Goal: Task Accomplishment & Management: Manage account settings

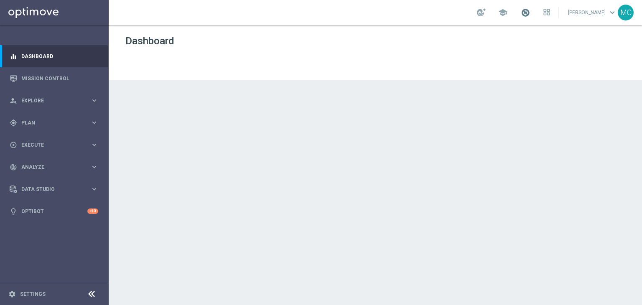
click at [530, 11] on span at bounding box center [525, 12] width 9 height 9
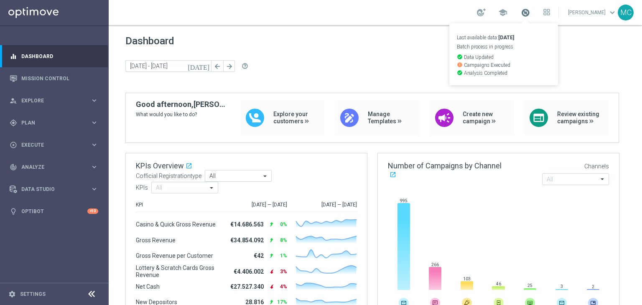
click at [530, 11] on span at bounding box center [525, 12] width 9 height 9
click at [527, 15] on div "school" at bounding box center [513, 12] width 73 height 14
click at [530, 13] on span at bounding box center [525, 12] width 9 height 9
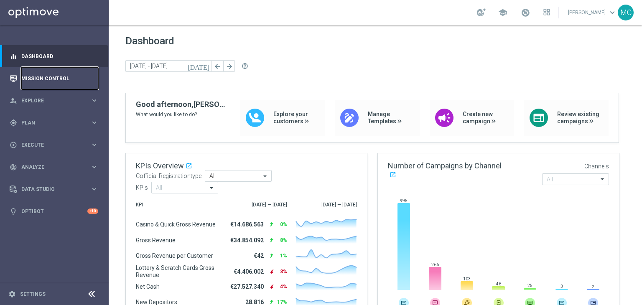
click at [53, 72] on link "Mission Control" at bounding box center [59, 78] width 77 height 22
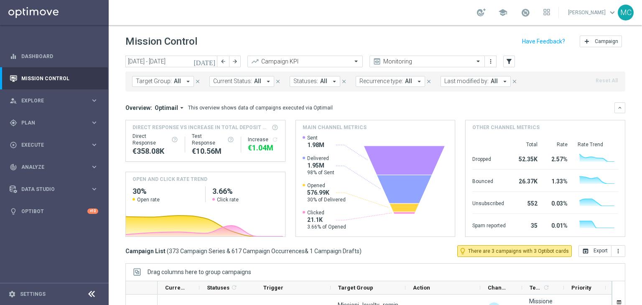
click at [287, 164] on div "Direct Response VS Increase In Total Deposit Amount Direct Response €358.08K Te…" at bounding box center [375, 178] width 500 height 117
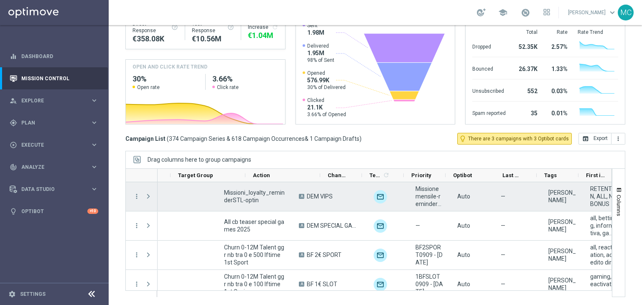
scroll to position [0, 171]
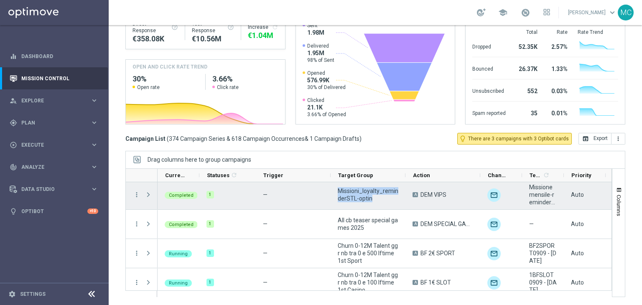
drag, startPoint x: 378, startPoint y: 198, endPoint x: 338, endPoint y: 191, distance: 40.3
click at [338, 191] on span "Missioni_loyalty_reminderSTL-optin" at bounding box center [368, 194] width 61 height 15
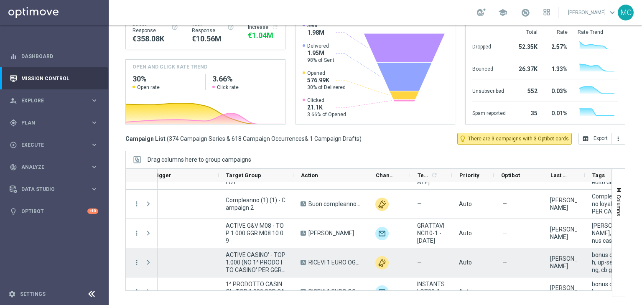
scroll to position [2839, 0]
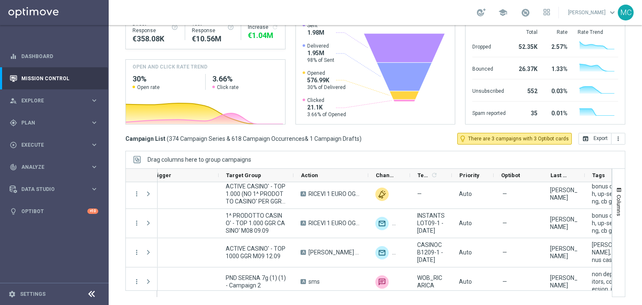
click at [287, 138] on span "374 Campaign Series & 618 Campaign Occurrences" at bounding box center [237, 139] width 136 height 8
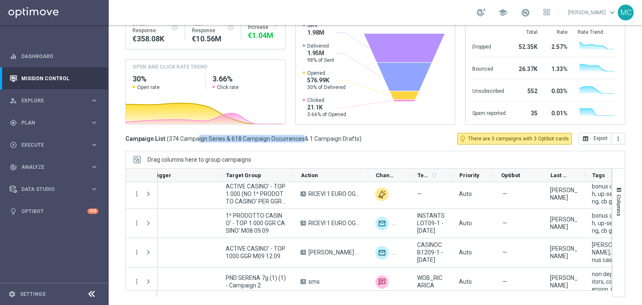
click at [287, 138] on span "374 Campaign Series & 618 Campaign Occurrences" at bounding box center [237, 139] width 136 height 8
click at [310, 138] on span "1 Campaign Drafts" at bounding box center [335, 139] width 50 height 8
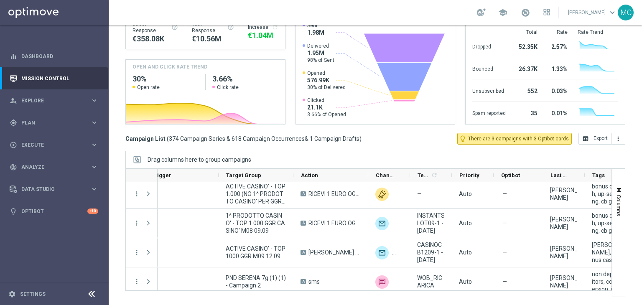
click at [284, 138] on span "374 Campaign Series & 618 Campaign Occurrences" at bounding box center [237, 139] width 136 height 8
click at [306, 138] on span "&" at bounding box center [307, 138] width 4 height 7
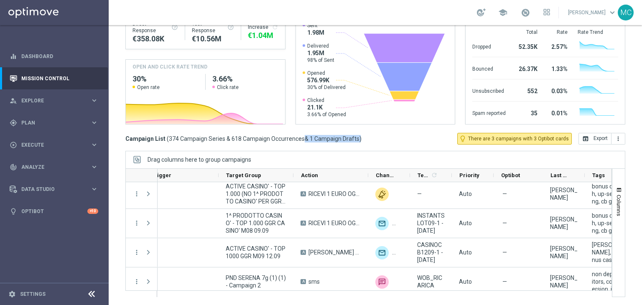
click at [306, 138] on span "&" at bounding box center [307, 138] width 4 height 7
click at [316, 137] on span "1 Campaign Drafts" at bounding box center [335, 139] width 50 height 8
drag, startPoint x: 356, startPoint y: 140, endPoint x: 168, endPoint y: 139, distance: 188.0
click at [168, 139] on span "( 374 Campaign Series & 618 Campaign Occurrences & 1 Campaign Drafts )" at bounding box center [264, 139] width 195 height 8
click at [169, 139] on span "374 Campaign Series & 618 Campaign Occurrences" at bounding box center [237, 139] width 136 height 8
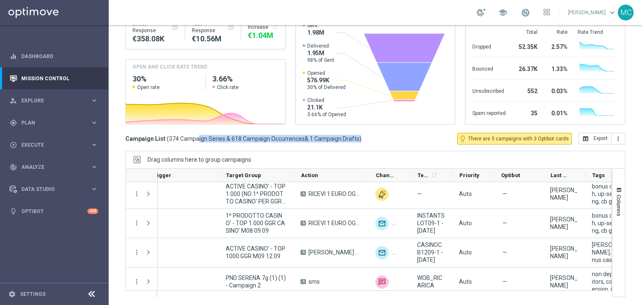
drag, startPoint x: 168, startPoint y: 137, endPoint x: 356, endPoint y: 137, distance: 188.0
click at [356, 137] on span "( 374 Campaign Series & 618 Campaign Occurrences & 1 Campaign Drafts )" at bounding box center [264, 139] width 195 height 8
click at [359, 137] on span ")" at bounding box center [360, 139] width 2 height 8
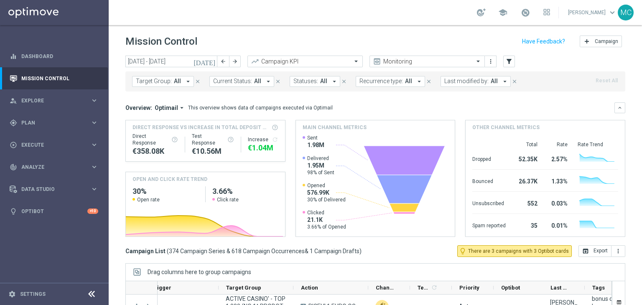
click at [261, 107] on div "This overview shows data of campaigns executed via Optimail" at bounding box center [260, 108] width 145 height 8
click at [264, 107] on div "This overview shows data of campaigns executed via Optimail" at bounding box center [260, 108] width 145 height 8
click at [66, 119] on div "gps_fixed Plan" at bounding box center [50, 123] width 81 height 8
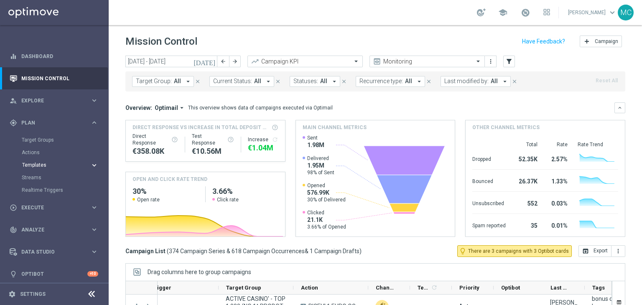
click at [36, 163] on span "Templates" at bounding box center [52, 165] width 60 height 5
click at [38, 176] on link "Optimail" at bounding box center [56, 177] width 61 height 7
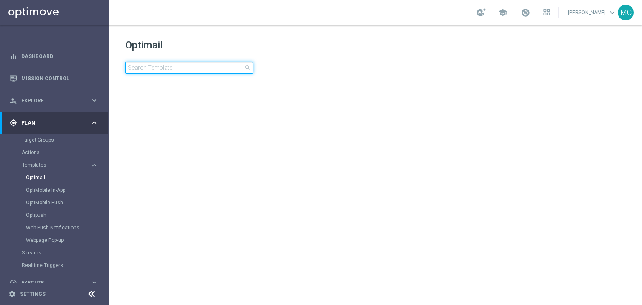
click at [176, 66] on input at bounding box center [189, 68] width 128 height 12
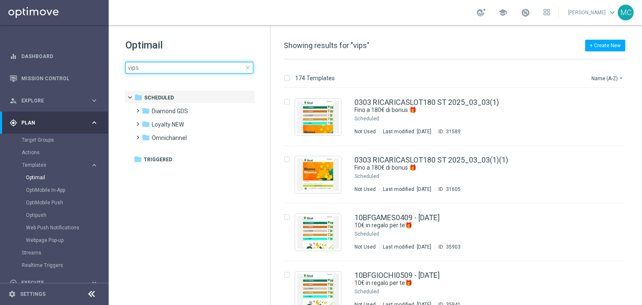
type input "vips"
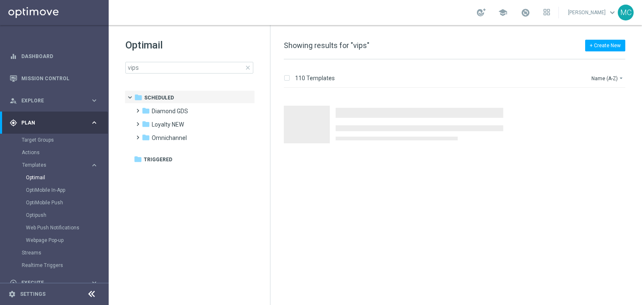
click at [195, 42] on h1 "Optimail" at bounding box center [189, 44] width 128 height 13
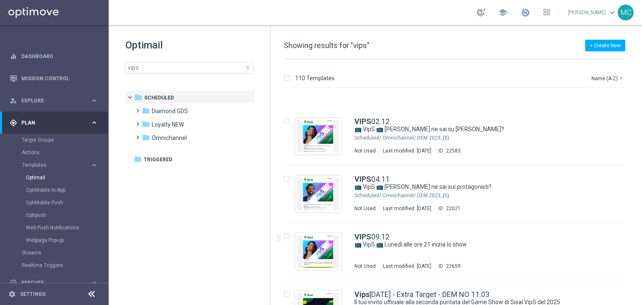
scroll to position [1958, 0]
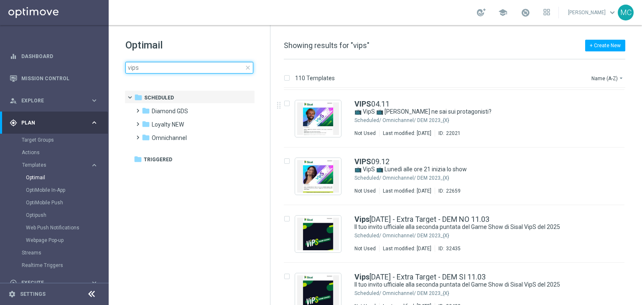
click at [164, 70] on input "vips" at bounding box center [189, 68] width 128 height 12
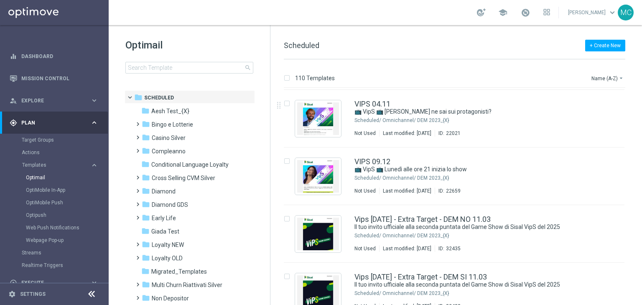
click at [195, 48] on h1 "Optimail" at bounding box center [189, 44] width 128 height 13
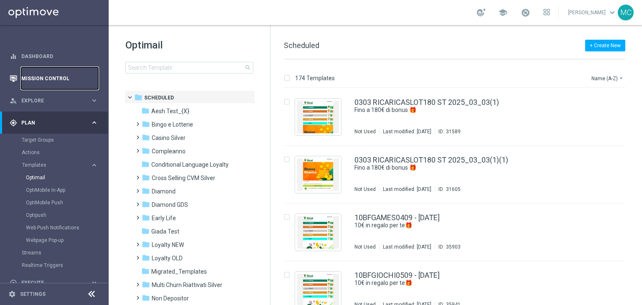
click at [66, 74] on link "Mission Control" at bounding box center [59, 78] width 77 height 22
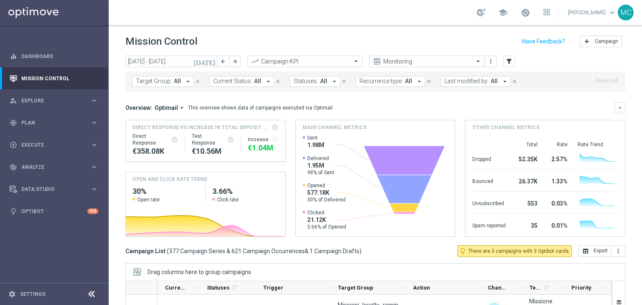
click at [175, 81] on span "All" at bounding box center [177, 81] width 7 height 7
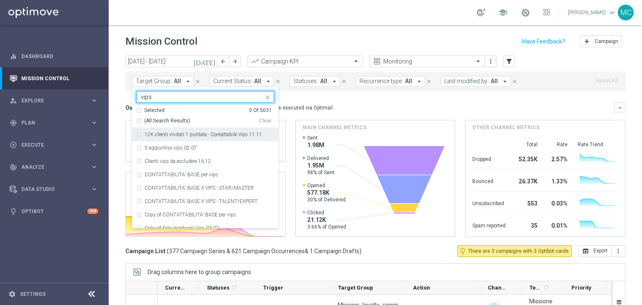
click at [140, 120] on div "(All Search Results)" at bounding box center [197, 120] width 122 height 7
type input "vips"
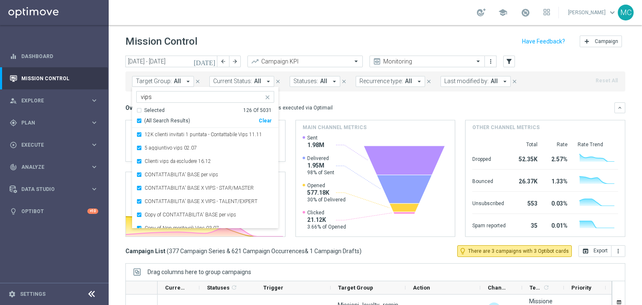
click at [296, 96] on mini-dashboard "Overview: Optimail arrow_drop_down This overview shows data of campaigns execut…" at bounding box center [375, 168] width 500 height 154
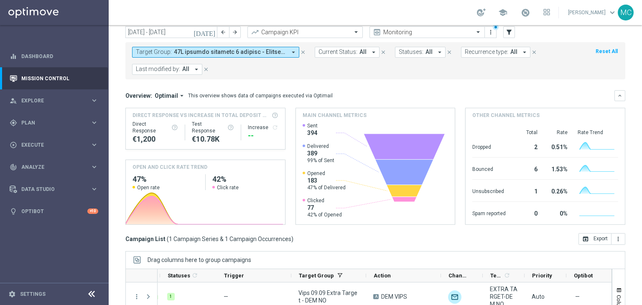
scroll to position [20, 0]
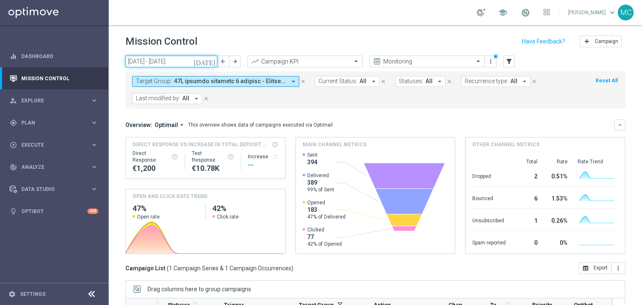
click at [178, 61] on input "[DATE] - [DATE]" at bounding box center [171, 62] width 92 height 12
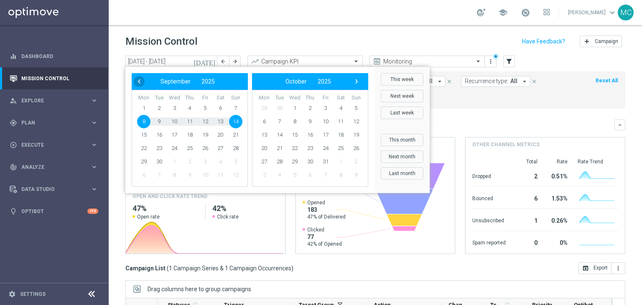
click at [140, 81] on span "‹" at bounding box center [139, 81] width 11 height 11
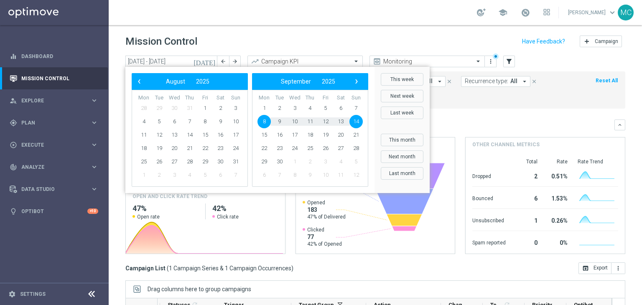
click at [140, 81] on span "‹" at bounding box center [139, 81] width 11 height 11
click at [233, 107] on span "1" at bounding box center [235, 108] width 13 height 13
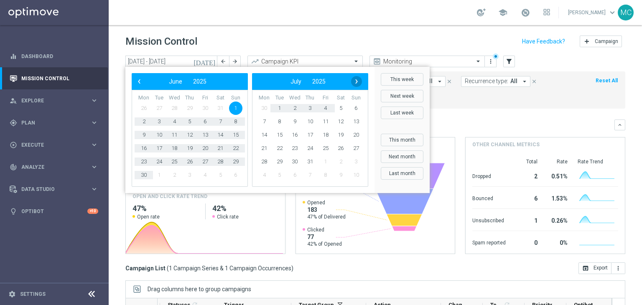
click at [355, 86] on span "›" at bounding box center [356, 81] width 11 height 11
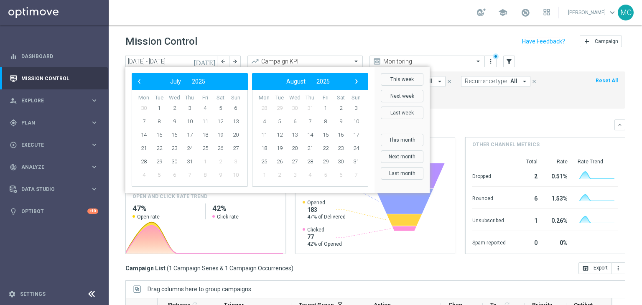
click at [355, 86] on span "›" at bounding box center [356, 81] width 11 height 11
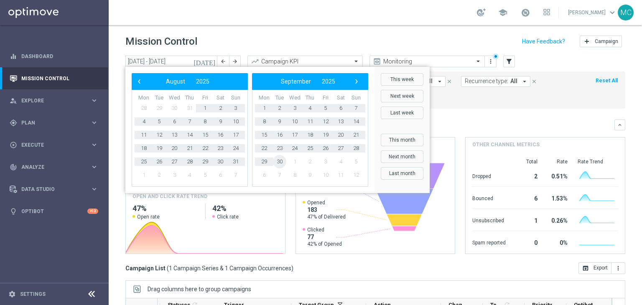
click at [278, 165] on span "30" at bounding box center [279, 161] width 13 height 13
type input "01 Jun 2025 - 30 Sep 2025"
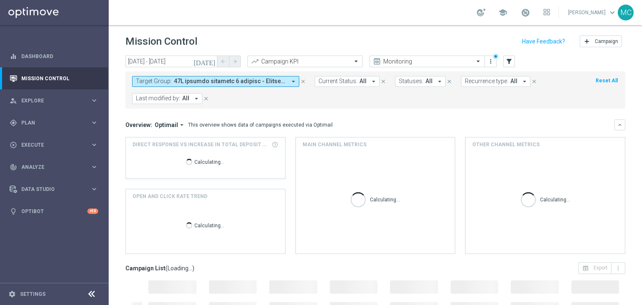
click at [288, 130] on div "Overview: Optimail arrow_drop_down This overview shows data of campaigns execut…" at bounding box center [375, 186] width 500 height 135
click at [286, 130] on div "Overview: Optimail arrow_drop_down This overview shows data of campaigns execut…" at bounding box center [375, 186] width 500 height 135
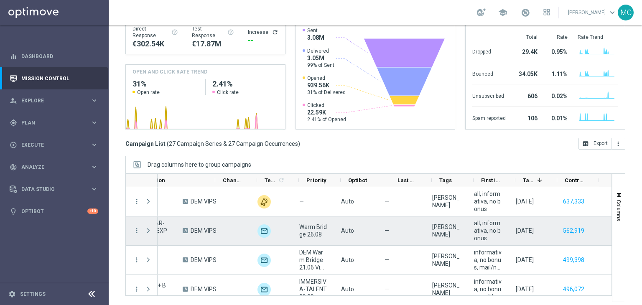
scroll to position [0, 264]
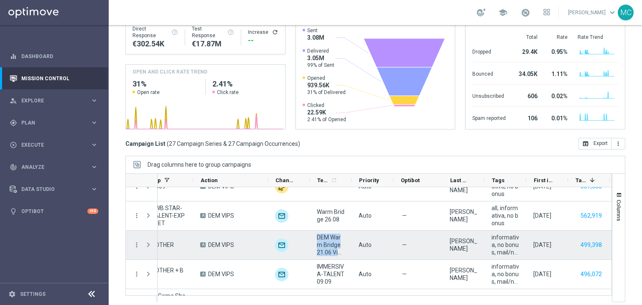
drag, startPoint x: 318, startPoint y: 235, endPoint x: 338, endPoint y: 252, distance: 26.1
click at [338, 252] on span "DEM Warm Bridge 21.06 VipS" at bounding box center [331, 245] width 28 height 23
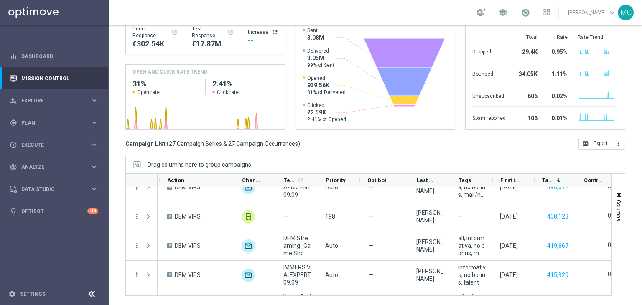
click at [287, 131] on mini-dashboard "Overview: Optimail arrow_drop_down This overview shows data of campaigns execut…" at bounding box center [375, 61] width 500 height 154
click at [77, 119] on div "gps_fixed Plan" at bounding box center [50, 123] width 81 height 8
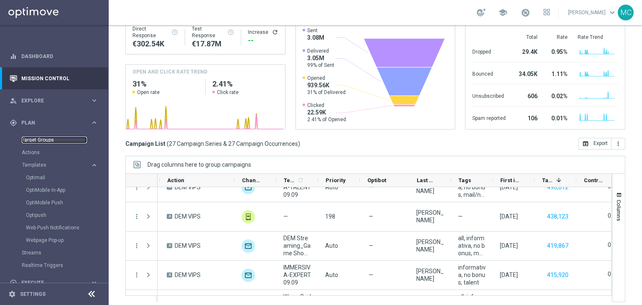
click at [42, 140] on link "Target Groups" at bounding box center [54, 140] width 65 height 7
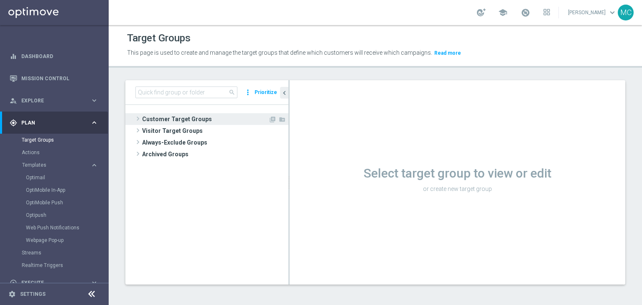
click at [201, 120] on span "Customer Target Groups" at bounding box center [205, 119] width 126 height 12
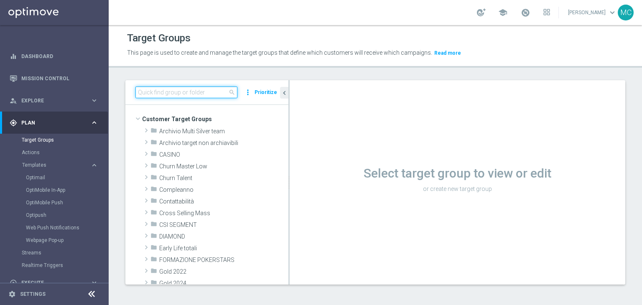
click at [194, 89] on input at bounding box center [186, 92] width 102 height 12
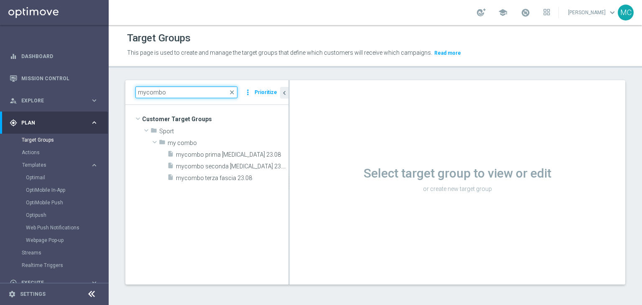
click at [144, 92] on input "mycombo" at bounding box center [186, 92] width 102 height 12
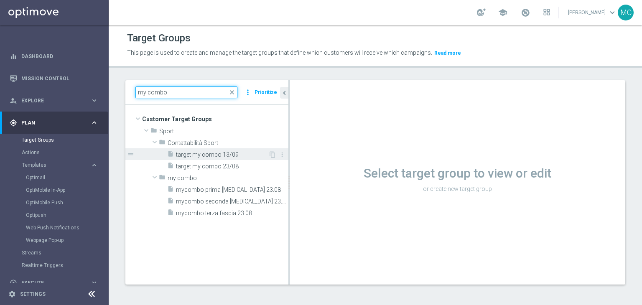
type input "my combo"
click at [207, 155] on span "target my combo 13/09" at bounding box center [222, 154] width 92 height 7
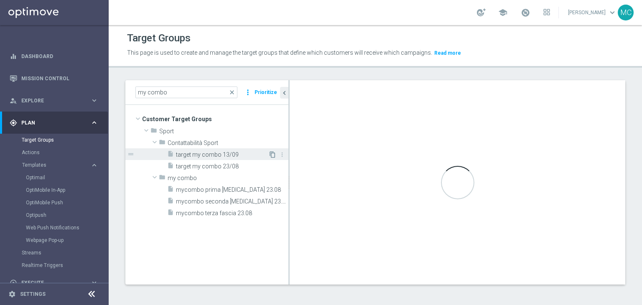
click at [271, 154] on icon "content_copy" at bounding box center [272, 154] width 7 height 7
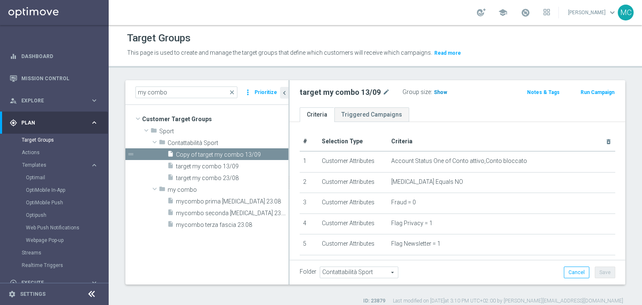
click at [434, 90] on span "Show" at bounding box center [440, 92] width 13 height 6
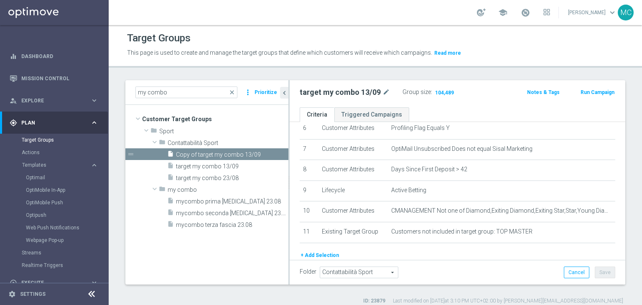
scroll to position [162, 0]
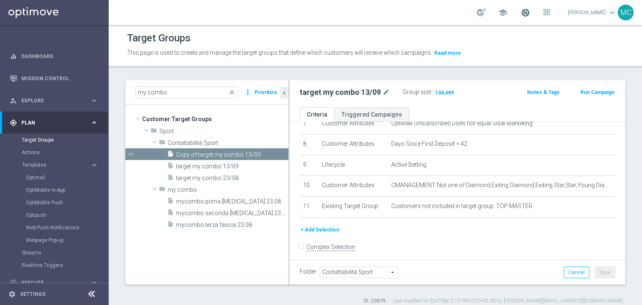
click at [530, 11] on span at bounding box center [525, 12] width 9 height 9
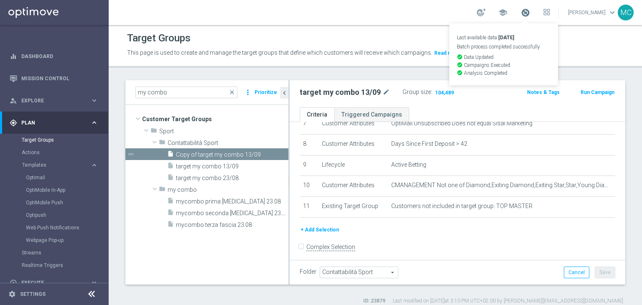
click at [530, 11] on span at bounding box center [525, 12] width 9 height 9
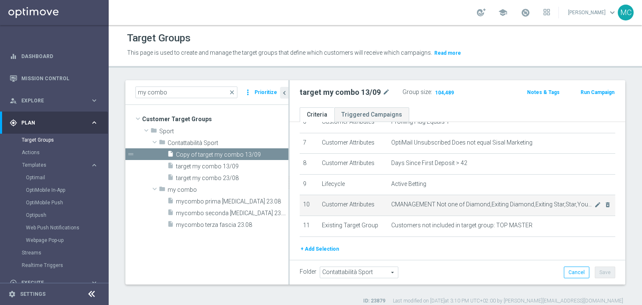
scroll to position [142, 0]
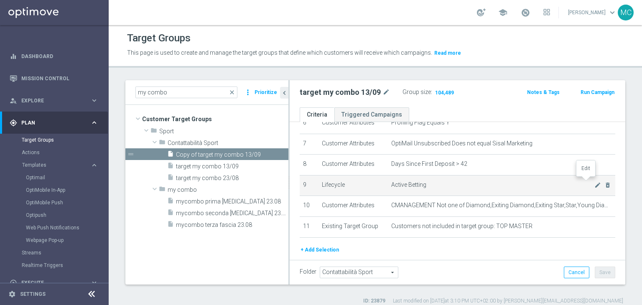
click at [581, 181] on span "Active Betting" at bounding box center [492, 184] width 203 height 7
click at [594, 182] on icon "mode_edit" at bounding box center [597, 185] width 7 height 7
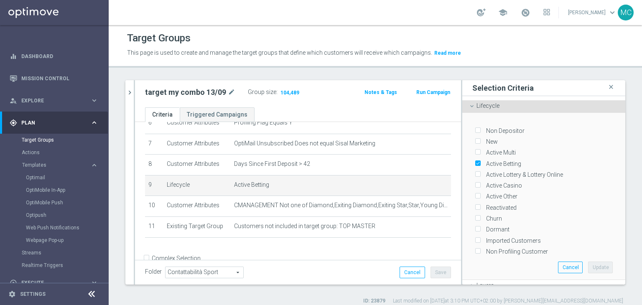
click at [500, 151] on label "Active Multi" at bounding box center [499, 153] width 33 height 8
click at [480, 151] on input "Active Multi" at bounding box center [477, 152] width 5 height 5
checkbox input "true"
click at [496, 204] on label "Reactivated" at bounding box center [499, 208] width 33 height 8
click at [480, 205] on input "Reactivated" at bounding box center [477, 207] width 5 height 5
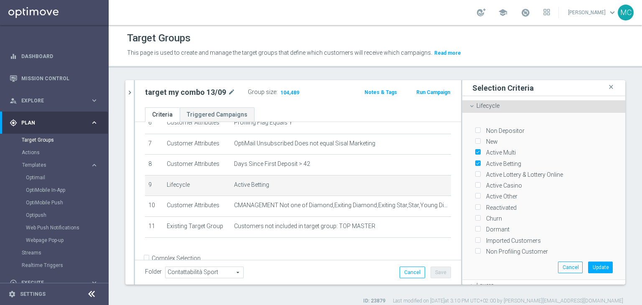
checkbox input "true"
click at [499, 185] on label "Active Casino" at bounding box center [502, 186] width 39 height 8
click at [480, 185] on input "Active Casino" at bounding box center [477, 185] width 5 height 5
checkbox input "true"
click at [499, 193] on label "Active Other" at bounding box center [500, 197] width 34 height 8
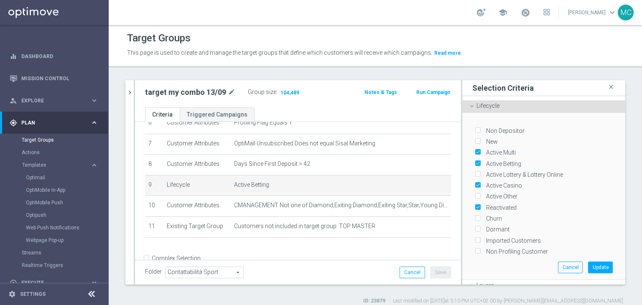
click at [480, 194] on input "Active Other" at bounding box center [477, 196] width 5 height 5
checkbox input "true"
click at [488, 216] on label "Churn" at bounding box center [492, 219] width 19 height 8
click at [480, 216] on input "Churn" at bounding box center [477, 218] width 5 height 5
checkbox input "true"
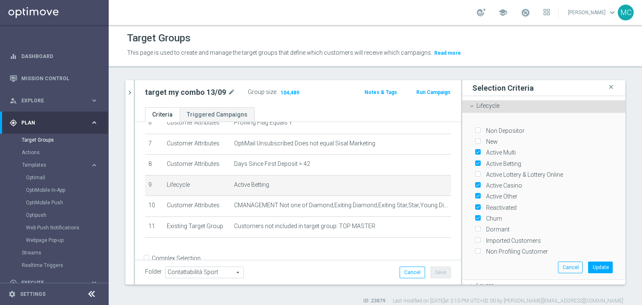
click at [495, 174] on label "Active Lottery & Lottery Online" at bounding box center [523, 175] width 80 height 8
click at [480, 174] on input "Active Lottery & Lottery Online" at bounding box center [477, 174] width 5 height 5
checkbox input "true"
click at [588, 263] on button "Update" at bounding box center [600, 268] width 25 height 12
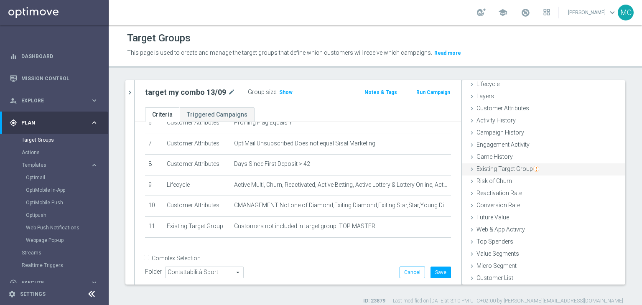
scroll to position [0, 0]
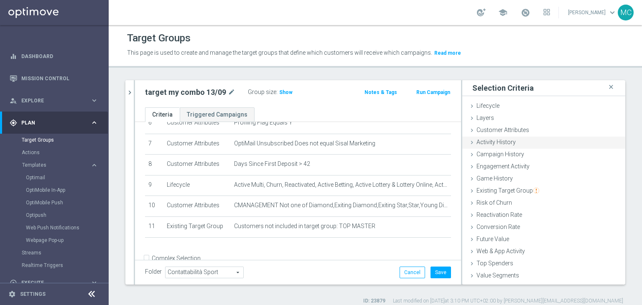
click at [514, 144] on div "Activity History done" at bounding box center [543, 143] width 163 height 13
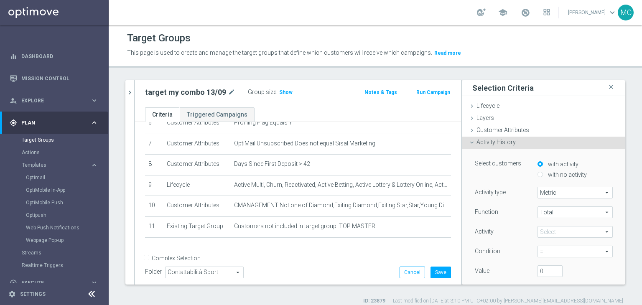
click at [547, 233] on span at bounding box center [575, 231] width 74 height 11
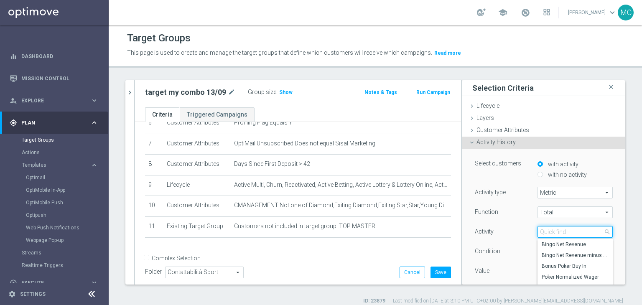
click at [547, 233] on input "search" at bounding box center [574, 232] width 75 height 12
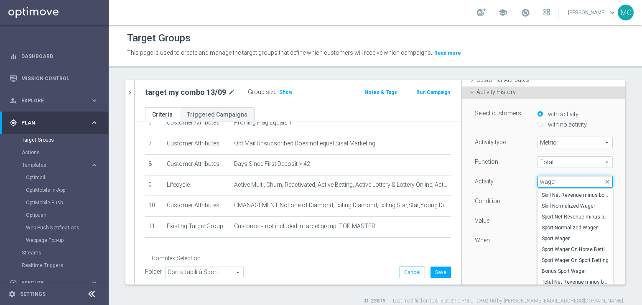
scroll to position [199, 0]
type input "wager"
click at [556, 234] on span "Sport Wager" at bounding box center [574, 237] width 67 height 7
type input "Sport Wager"
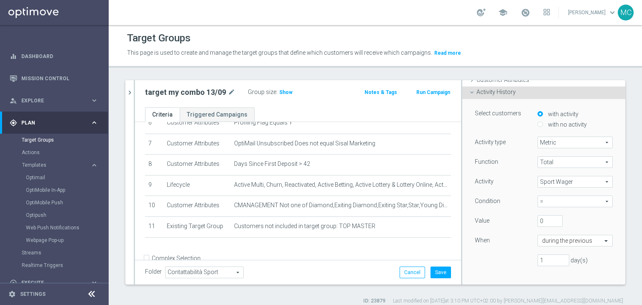
click at [543, 205] on span "=" at bounding box center [575, 201] width 74 height 11
click at [541, 247] on span ">=" at bounding box center [574, 246] width 67 height 7
type input ">="
click at [537, 226] on input "0" at bounding box center [549, 221] width 25 height 12
type input "10"
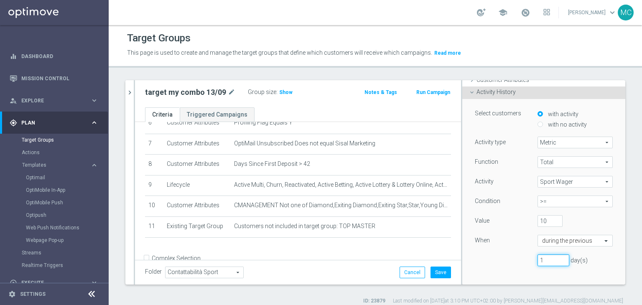
click at [546, 263] on input "1" at bounding box center [553, 260] width 32 height 12
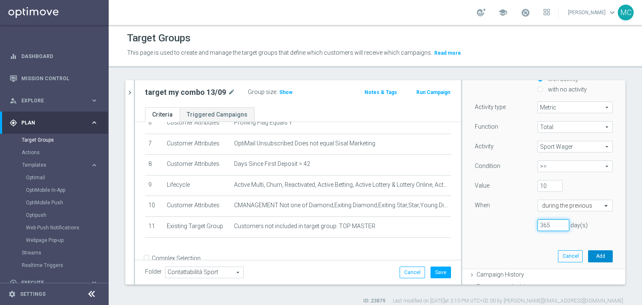
type input "365"
click at [588, 251] on button "Add" at bounding box center [600, 256] width 25 height 12
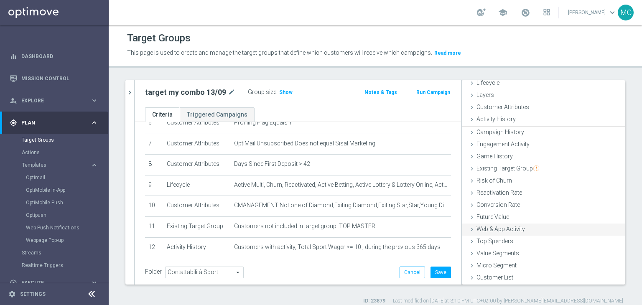
scroll to position [22, 0]
click at [285, 94] on span "Show" at bounding box center [285, 92] width 13 height 6
click at [430, 273] on button "Save" at bounding box center [440, 273] width 20 height 12
click at [277, 51] on span "This page is used to create and manage the target groups that define which cust…" at bounding box center [279, 52] width 305 height 7
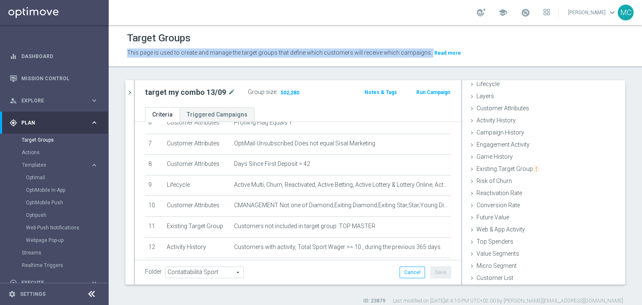
click at [277, 51] on span "This page is used to create and manage the target groups that define which cust…" at bounding box center [279, 52] width 305 height 7
click at [279, 51] on span "This page is used to create and manage the target groups that define which cust…" at bounding box center [279, 52] width 305 height 7
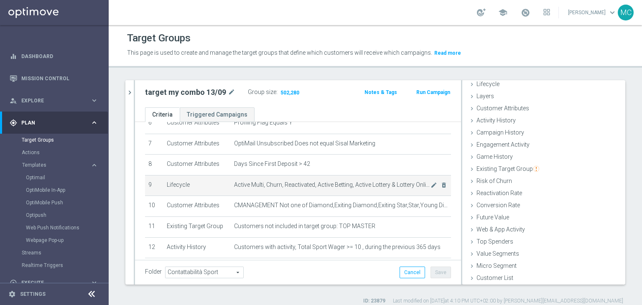
click at [345, 175] on td "Active Multi, Churn, Reactivated, Active Betting, Active Lottery & Lottery Onli…" at bounding box center [341, 185] width 220 height 21
click at [430, 183] on icon "mode_edit" at bounding box center [433, 185] width 7 height 7
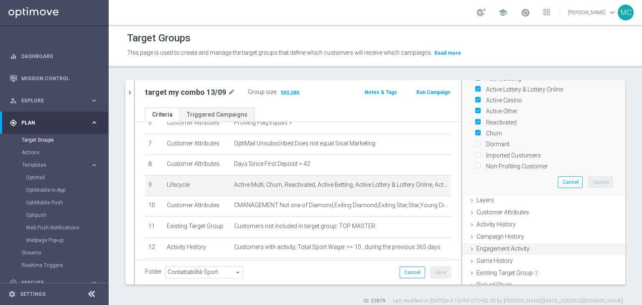
scroll to position [84, 0]
click at [483, 133] on label "Churn" at bounding box center [492, 135] width 19 height 8
click at [480, 133] on input "Churn" at bounding box center [477, 134] width 5 height 5
checkbox input "false"
click at [588, 181] on button "Update" at bounding box center [600, 184] width 25 height 12
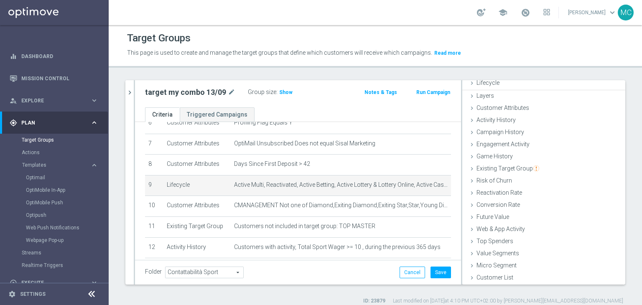
scroll to position [22, 0]
click at [284, 91] on span "Show" at bounding box center [285, 92] width 13 height 6
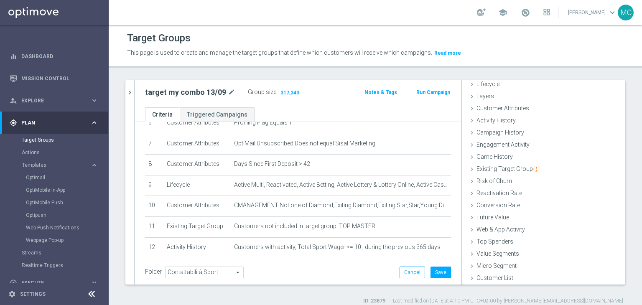
click at [297, 51] on span "This page is used to create and manage the target groups that define which cust…" at bounding box center [279, 52] width 305 height 7
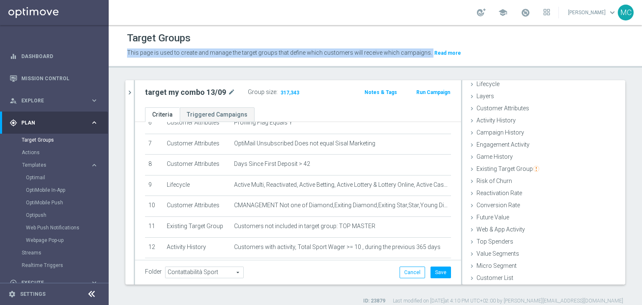
click at [297, 51] on span "This page is used to create and manage the target groups that define which cust…" at bounding box center [279, 52] width 305 height 7
click at [299, 51] on span "This page is used to create and manage the target groups that define which cust…" at bounding box center [279, 52] width 305 height 7
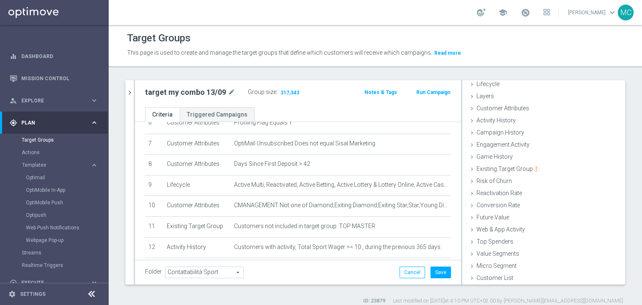
click at [282, 53] on span "This page is used to create and manage the target groups that define which cust…" at bounding box center [279, 52] width 305 height 7
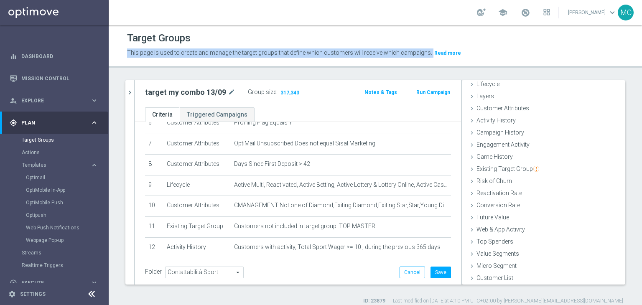
click at [282, 53] on span "This page is used to create and manage the target groups that define which cust…" at bounding box center [279, 52] width 305 height 7
click at [284, 52] on span "This page is used to create and manage the target groups that define which cust…" at bounding box center [279, 52] width 305 height 7
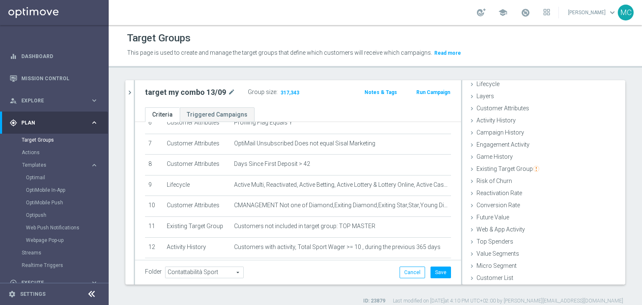
click at [284, 52] on span "This page is used to create and manage the target groups that define which cust…" at bounding box center [279, 52] width 305 height 7
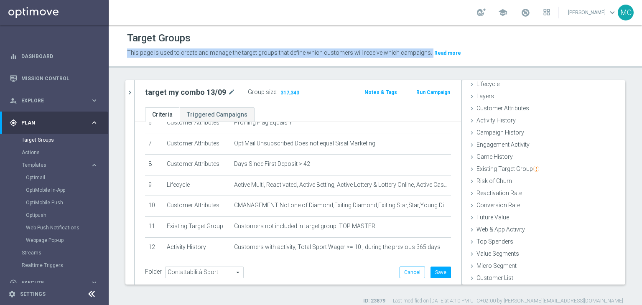
click at [284, 52] on span "This page is used to create and manage the target groups that define which cust…" at bounding box center [279, 52] width 305 height 7
click at [284, 53] on span "This page is used to create and manage the target groups that define which cust…" at bounding box center [279, 52] width 305 height 7
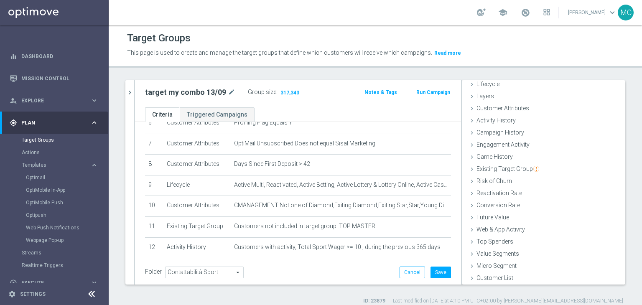
click at [281, 52] on span "This page is used to create and manage the target groups that define which cust…" at bounding box center [279, 52] width 305 height 7
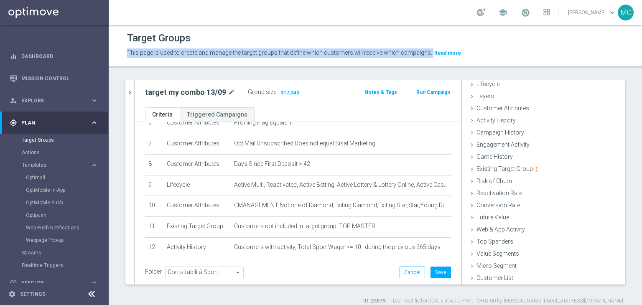
click at [281, 52] on span "This page is used to create and manage the target groups that define which cust…" at bounding box center [279, 52] width 305 height 7
click at [282, 52] on span "This page is used to create and manage the target groups that define which cust…" at bounding box center [279, 52] width 305 height 7
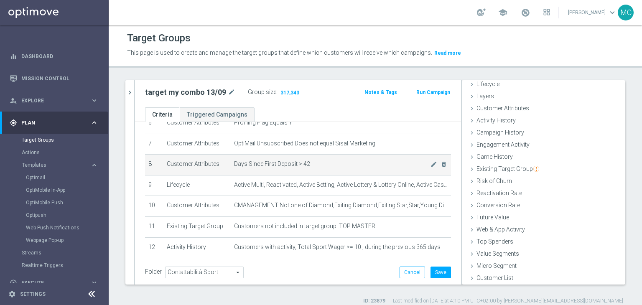
click at [279, 161] on span "Days Since First Deposit > 42" at bounding box center [332, 163] width 196 height 7
click at [277, 162] on span "Days Since First Deposit > 42" at bounding box center [332, 163] width 196 height 7
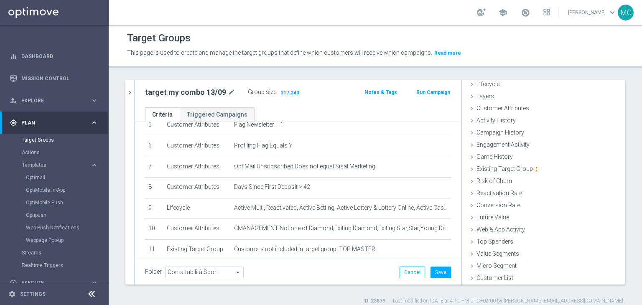
scroll to position [174, 0]
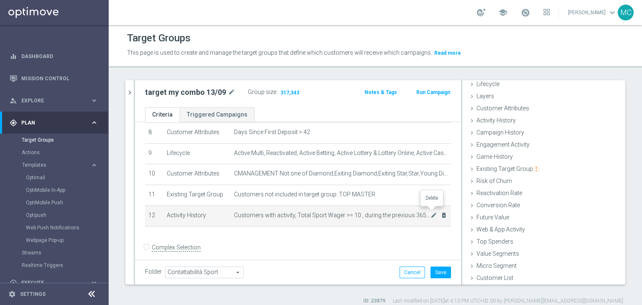
click at [440, 213] on icon "delete_forever" at bounding box center [443, 215] width 7 height 7
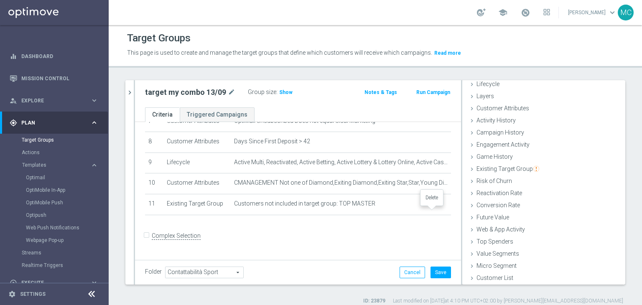
scroll to position [154, 0]
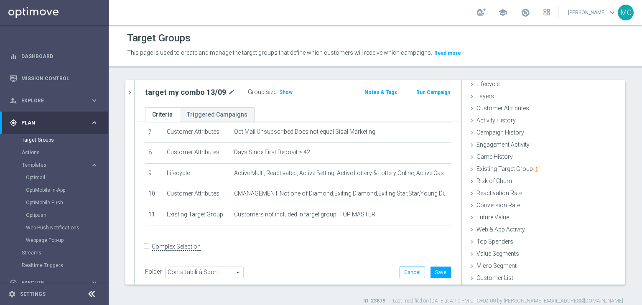
click at [290, 94] on div "Group size : Show" at bounding box center [290, 91] width 84 height 10
click at [283, 91] on span "Show" at bounding box center [285, 92] width 13 height 6
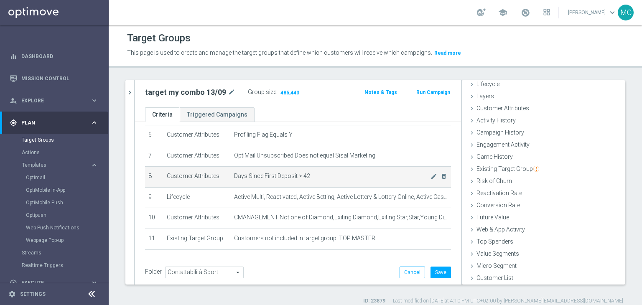
scroll to position [127, 0]
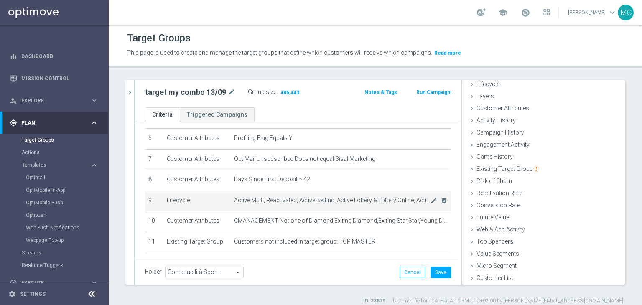
click at [417, 199] on span "Active Multi, Reactivated, Active Betting, Active Lottery & Lottery Online, Act…" at bounding box center [332, 200] width 196 height 7
click at [430, 199] on icon "mode_edit" at bounding box center [433, 200] width 7 height 7
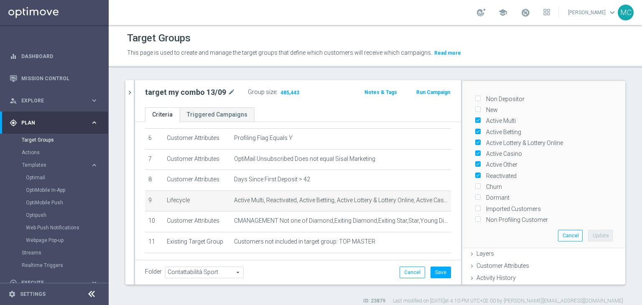
click at [486, 184] on label "Churn" at bounding box center [492, 187] width 19 height 8
click at [480, 184] on input "Churn" at bounding box center [477, 186] width 5 height 5
checkbox input "true"
click at [588, 231] on button "Update" at bounding box center [600, 236] width 25 height 12
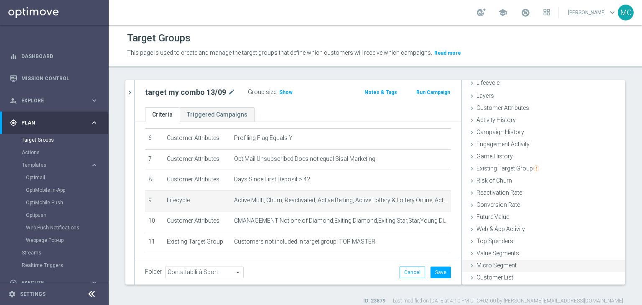
scroll to position [22, 0]
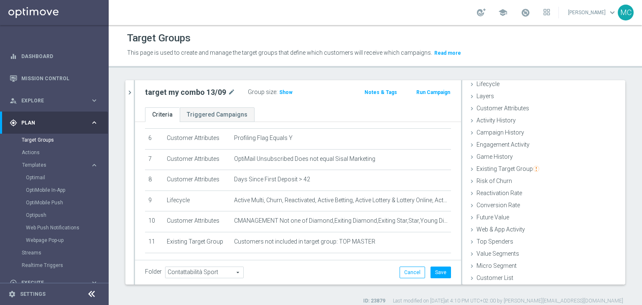
click at [286, 88] on h3 "Show" at bounding box center [285, 92] width 15 height 9
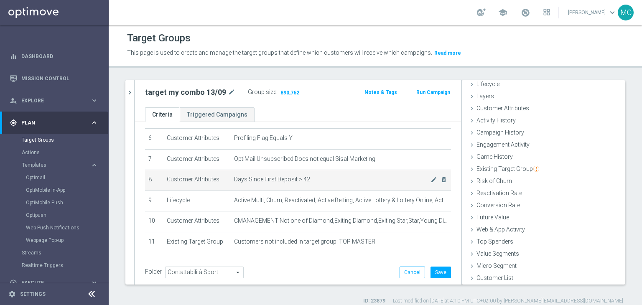
scroll to position [154, 0]
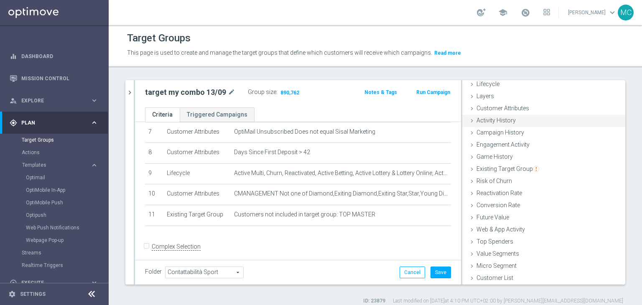
click at [525, 120] on div "Activity History done selection saved" at bounding box center [543, 121] width 163 height 13
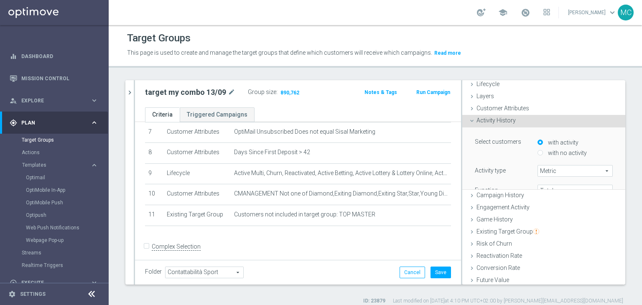
scroll to position [32, 0]
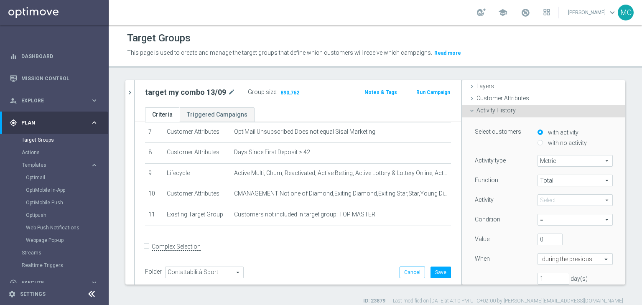
click at [552, 199] on span at bounding box center [575, 200] width 74 height 11
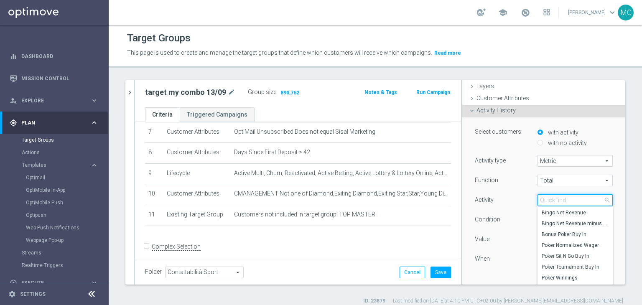
click at [551, 200] on input "search" at bounding box center [574, 200] width 75 height 12
type input "w"
type input "sport wager"
click at [555, 245] on span "Sport Wager" at bounding box center [574, 245] width 67 height 7
type input "Sport Wager"
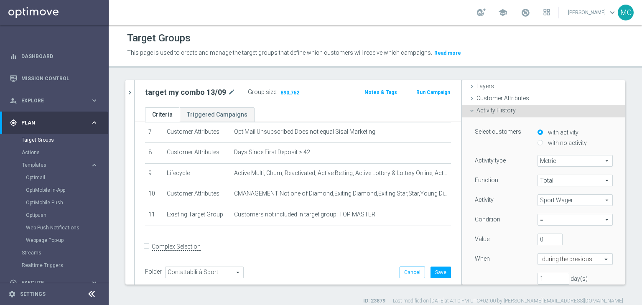
click at [555, 220] on span "=" at bounding box center [575, 219] width 74 height 11
click at [544, 264] on span ">=" at bounding box center [574, 265] width 67 height 7
type input ">="
click at [539, 235] on input "0" at bounding box center [549, 240] width 25 height 12
type input "10"
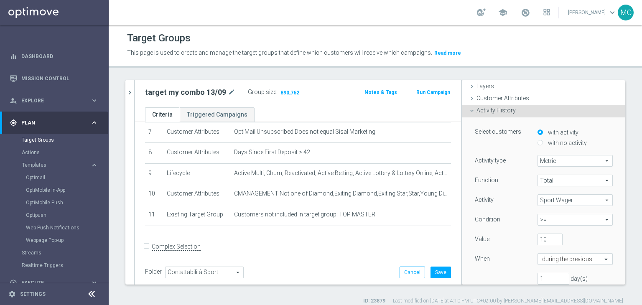
click at [623, 234] on div "my combo close more_vert Prioritize Customer Target Groups library_add create_n…" at bounding box center [375, 192] width 533 height 224
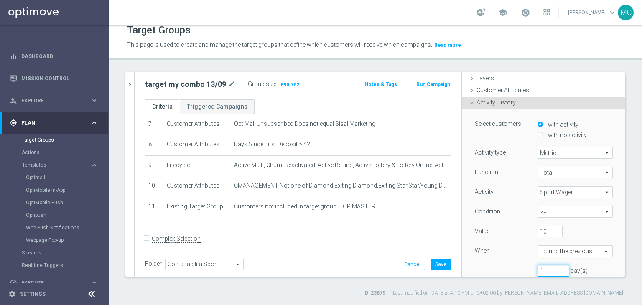
click at [537, 275] on input "1" at bounding box center [553, 271] width 32 height 12
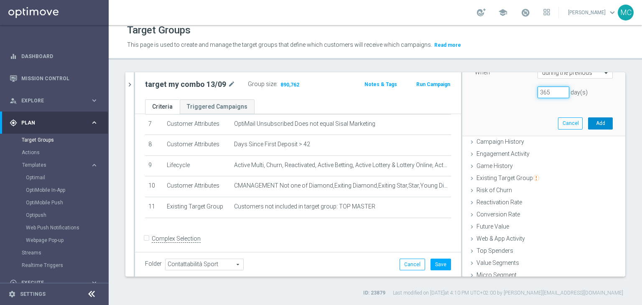
type input "365"
click at [589, 126] on button "Add" at bounding box center [600, 123] width 25 height 12
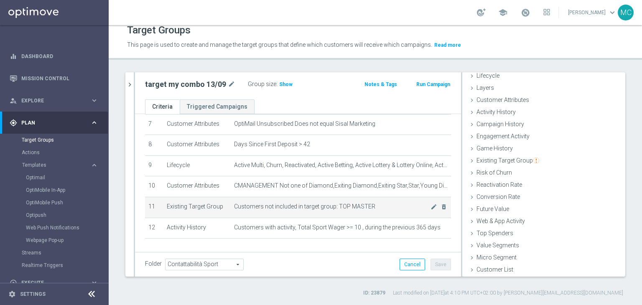
scroll to position [22, 0]
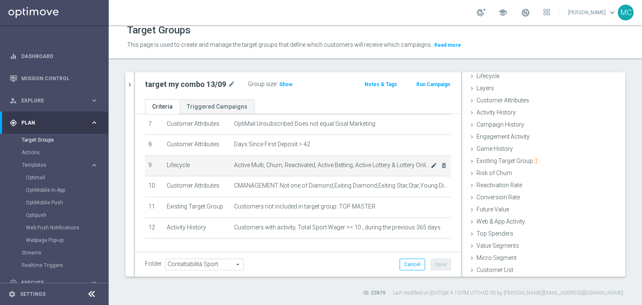
click at [430, 163] on icon "mode_edit" at bounding box center [433, 165] width 7 height 7
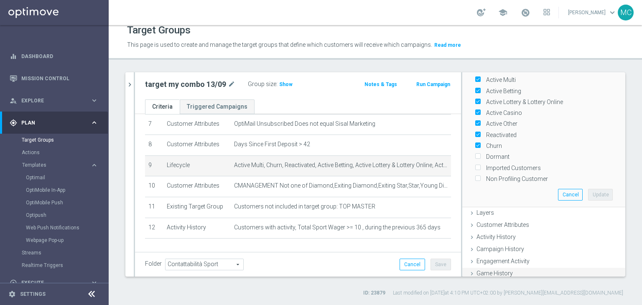
scroll to position [64, 0]
click at [491, 146] on label "Churn" at bounding box center [492, 147] width 19 height 8
click at [480, 146] on input "Churn" at bounding box center [477, 147] width 5 height 5
checkbox input "false"
click at [495, 132] on label "Reactivated" at bounding box center [499, 136] width 33 height 8
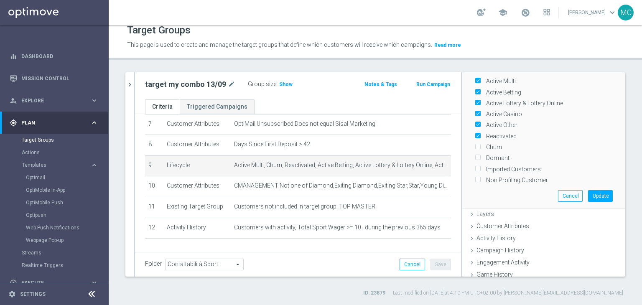
click at [480, 133] on input "Reactivated" at bounding box center [477, 135] width 5 height 5
checkbox input "false"
click at [495, 124] on label "Active Other" at bounding box center [500, 125] width 34 height 8
click at [480, 124] on input "Active Other" at bounding box center [477, 124] width 5 height 5
checkbox input "false"
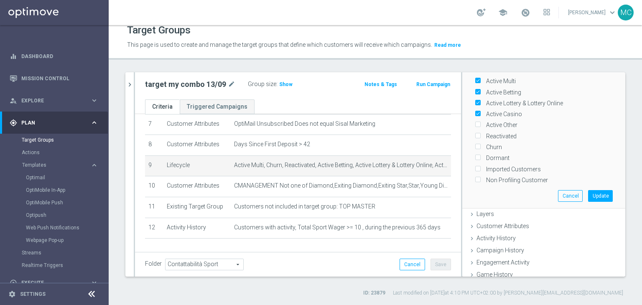
click at [495, 91] on label "Active Betting" at bounding box center [502, 93] width 38 height 8
click at [480, 91] on input "Active Betting" at bounding box center [477, 91] width 5 height 5
checkbox input "false"
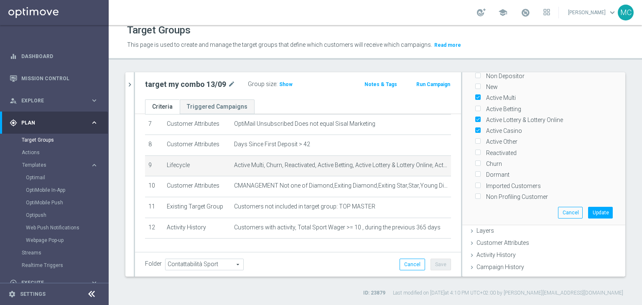
scroll to position [45, 0]
click at [494, 96] on label "Active Multi" at bounding box center [499, 100] width 33 height 8
click at [480, 97] on input "Active Multi" at bounding box center [477, 99] width 5 height 5
checkbox input "false"
click at [588, 211] on button "Update" at bounding box center [600, 214] width 25 height 12
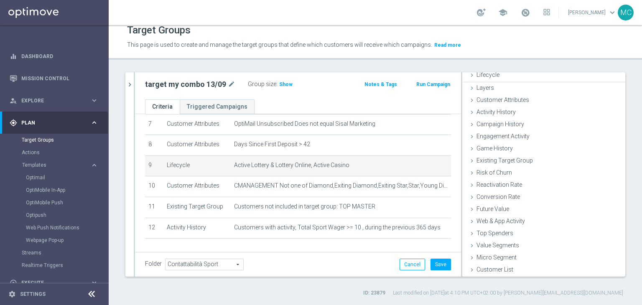
scroll to position [22, 0]
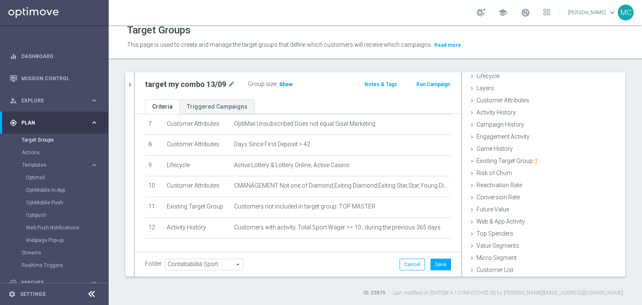
click at [284, 81] on span "Show" at bounding box center [285, 84] width 13 height 6
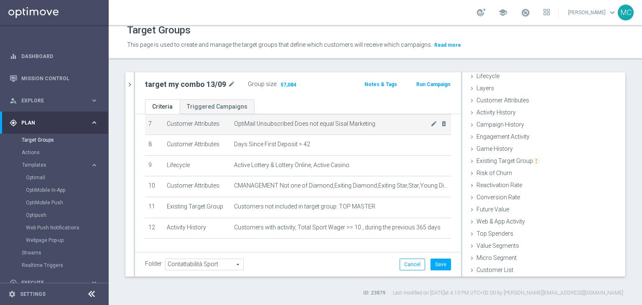
click at [285, 120] on span "OptiMail Unsubscribed Does not equal Sisal Marketing" at bounding box center [332, 123] width 196 height 7
click at [286, 120] on span "OptiMail Unsubscribed Does not equal Sisal Marketing" at bounding box center [332, 123] width 196 height 7
click at [294, 122] on span "OptiMail Unsubscribed Does not equal Sisal Marketing" at bounding box center [332, 123] width 196 height 7
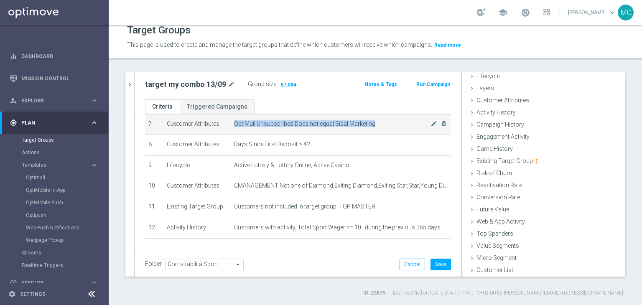
click at [294, 122] on span "OptiMail Unsubscribed Does not equal Sisal Marketing" at bounding box center [332, 123] width 196 height 7
click at [298, 124] on span "OptiMail Unsubscribed Does not equal Sisal Marketing" at bounding box center [332, 123] width 196 height 7
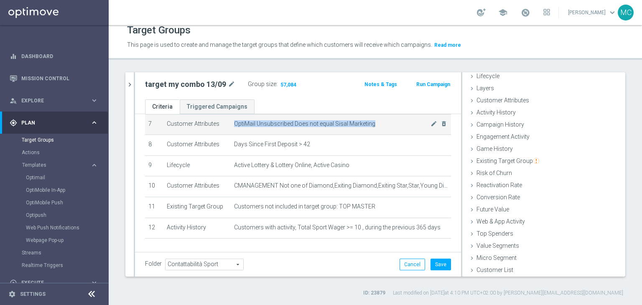
click at [297, 123] on span "OptiMail Unsubscribed Does not equal Sisal Marketing" at bounding box center [332, 123] width 196 height 7
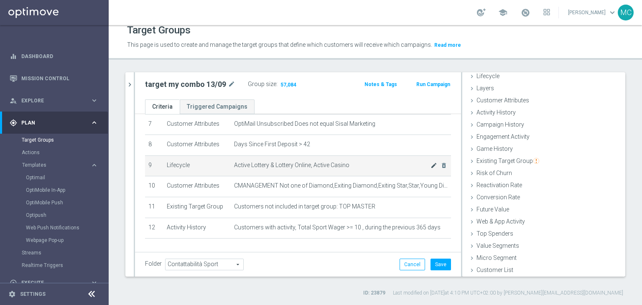
click at [430, 162] on icon "mode_edit" at bounding box center [433, 165] width 7 height 7
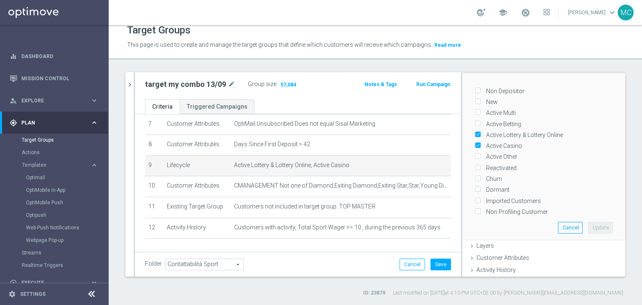
click at [499, 156] on label "Active Other" at bounding box center [500, 157] width 34 height 8
click at [480, 156] on input "Active Other" at bounding box center [477, 156] width 5 height 5
checkbox input "true"
click at [497, 165] on label "Reactivated" at bounding box center [499, 168] width 33 height 8
click at [480, 165] on input "Reactivated" at bounding box center [477, 167] width 5 height 5
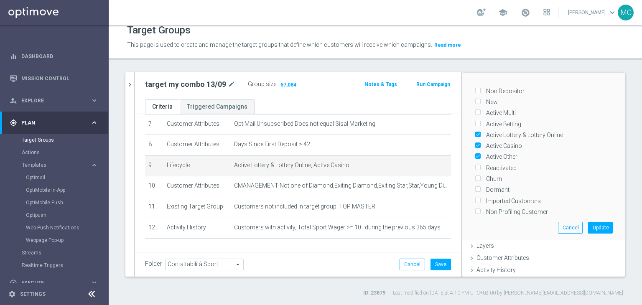
checkbox input "true"
click at [495, 122] on label "Active Betting" at bounding box center [502, 124] width 38 height 8
click at [480, 122] on input "Active Betting" at bounding box center [477, 123] width 5 height 5
checkbox input "true"
click at [493, 113] on label "Active Multi" at bounding box center [499, 113] width 33 height 8
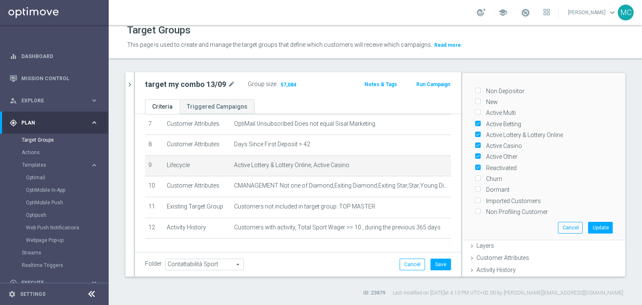
click at [480, 113] on input "Active Multi" at bounding box center [477, 112] width 5 height 5
checkbox input "true"
click at [589, 226] on button "Update" at bounding box center [600, 228] width 25 height 12
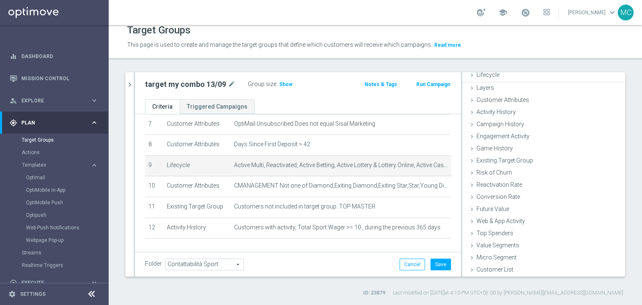
scroll to position [22, 0]
click at [282, 81] on span "Show" at bounding box center [285, 84] width 13 height 6
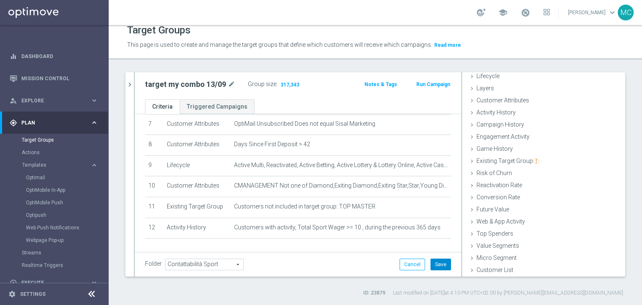
click at [436, 263] on button "Save" at bounding box center [440, 265] width 20 height 12
click at [180, 86] on h2 "target my combo 13/09" at bounding box center [185, 84] width 81 height 10
copy div "target my combo 13/09"
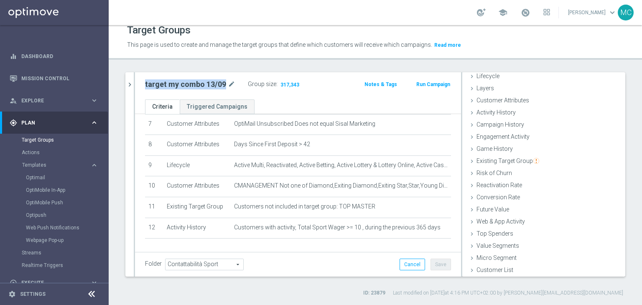
click at [201, 86] on h2 "target my combo 13/09" at bounding box center [185, 84] width 81 height 10
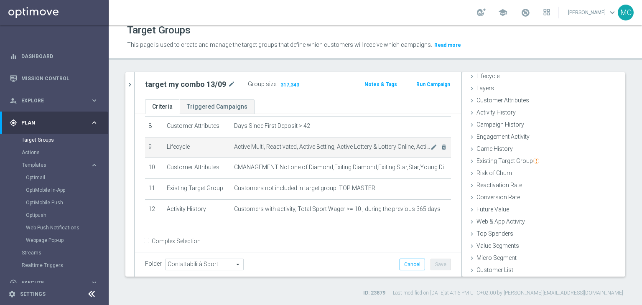
scroll to position [174, 0]
